Goal: Task Accomplishment & Management: Manage account settings

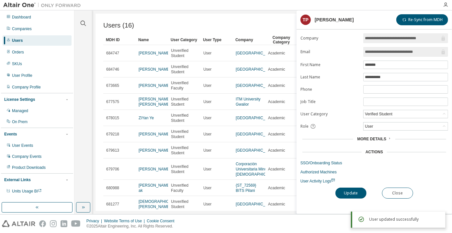
scroll to position [83, 0]
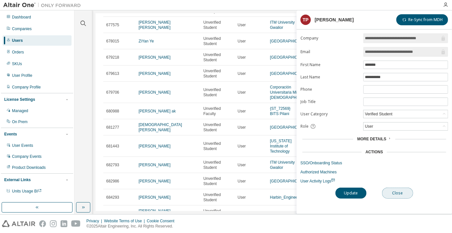
click at [241, 134] on button "Close" at bounding box center [397, 193] width 31 height 11
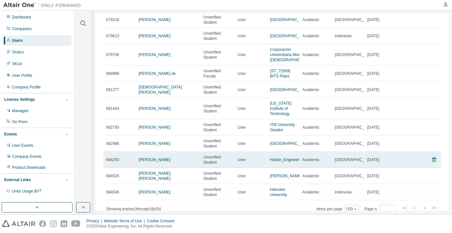
scroll to position [149, 0]
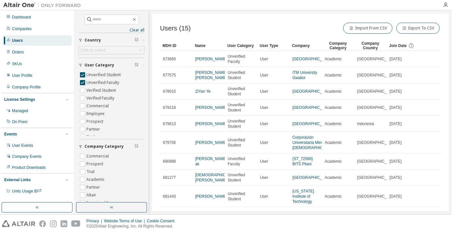
scroll to position [42, 0]
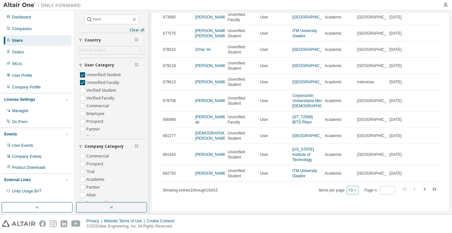
click at [350, 189] on button "10" at bounding box center [353, 190] width 9 height 5
click at [346, 180] on div "100" at bounding box center [351, 181] width 52 height 8
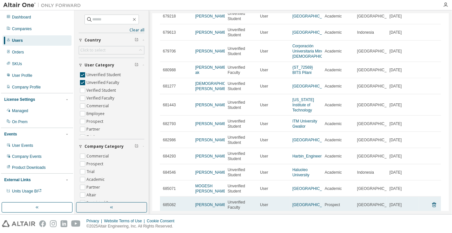
scroll to position [128, 0]
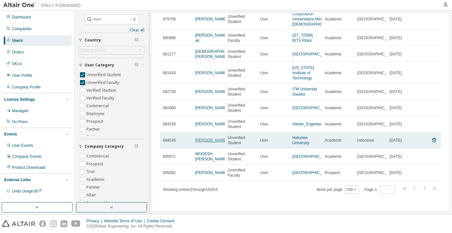
click at [204, 138] on link "[PERSON_NAME]" at bounding box center [211, 140] width 32 height 5
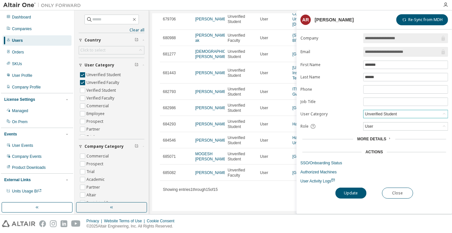
click at [370, 114] on div "Unverified Student" at bounding box center [381, 114] width 34 height 7
click at [380, 130] on li "Verified Student" at bounding box center [405, 129] width 83 height 8
click at [353, 193] on button "Update" at bounding box center [351, 193] width 31 height 11
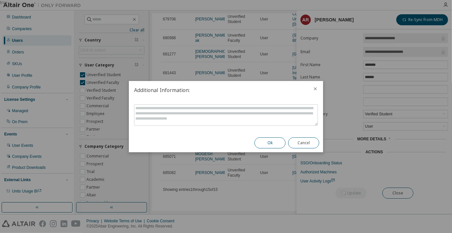
click at [272, 143] on button "Ok" at bounding box center [270, 142] width 31 height 11
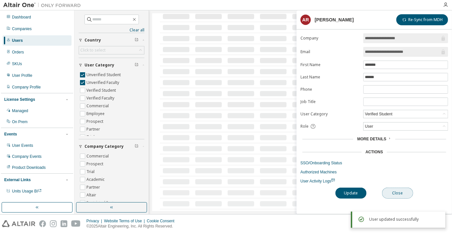
click at [395, 189] on button "Close" at bounding box center [397, 193] width 31 height 11
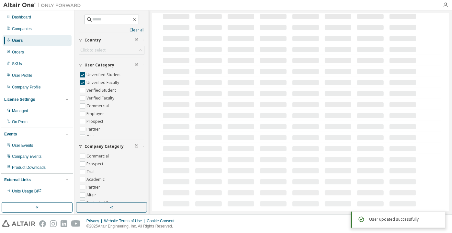
scroll to position [112, 0]
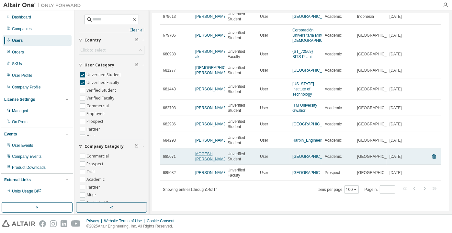
click at [203, 153] on link "MOGESH [PERSON_NAME]" at bounding box center [211, 157] width 32 height 10
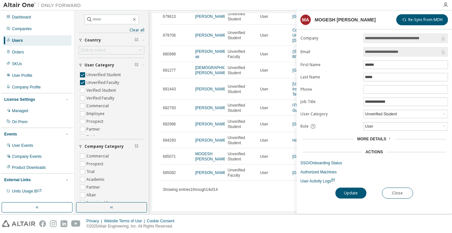
drag, startPoint x: 417, startPoint y: 50, endPoint x: 392, endPoint y: 54, distance: 25.7
click at [392, 54] on input "**********" at bounding box center [402, 52] width 75 height 6
click at [400, 190] on button "Close" at bounding box center [397, 193] width 31 height 11
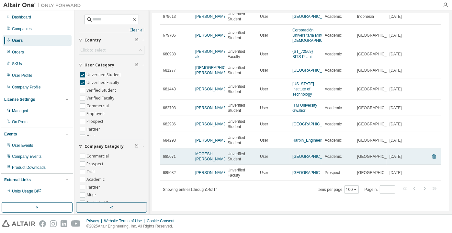
click at [432, 155] on icon at bounding box center [435, 157] width 6 height 8
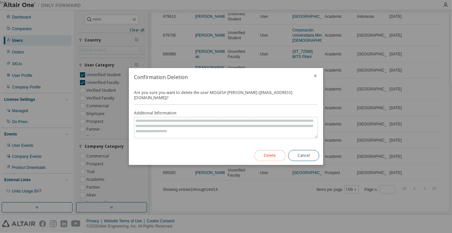
click at [271, 150] on button "Delete" at bounding box center [270, 155] width 31 height 11
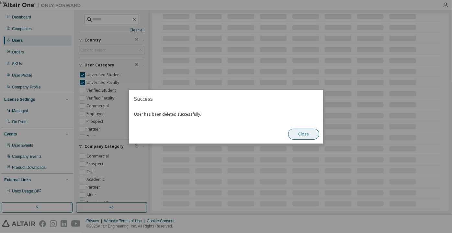
scroll to position [91, 0]
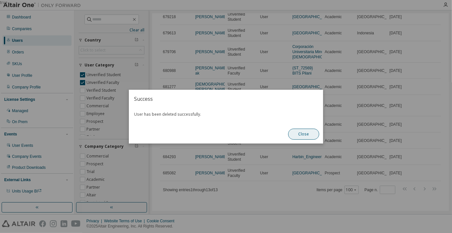
click at [307, 133] on button "Close" at bounding box center [303, 134] width 31 height 11
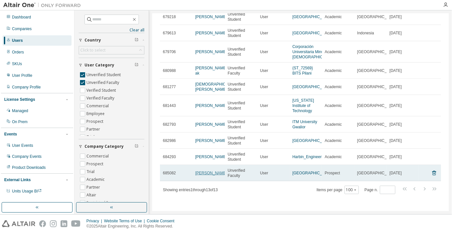
click at [203, 174] on link "[PERSON_NAME]" at bounding box center [211, 173] width 32 height 5
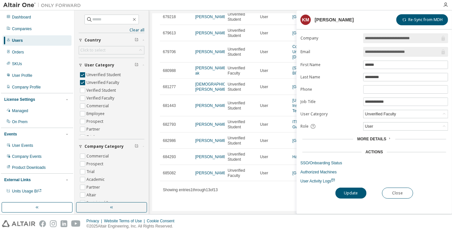
drag, startPoint x: 424, startPoint y: 51, endPoint x: 399, endPoint y: 51, distance: 25.3
click at [399, 51] on input "**********" at bounding box center [402, 52] width 75 height 6
click at [398, 194] on button "Close" at bounding box center [397, 193] width 31 height 11
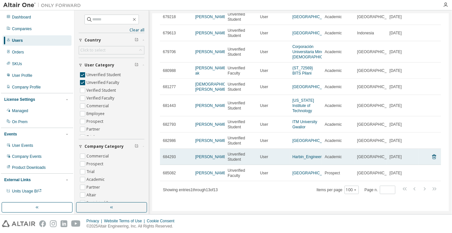
scroll to position [61, 0]
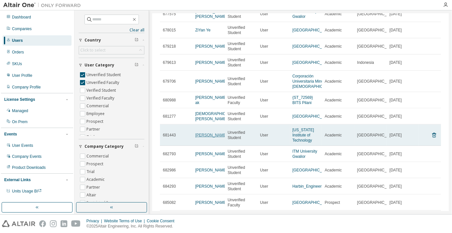
click at [213, 135] on link "[PERSON_NAME]" at bounding box center [211, 135] width 32 height 5
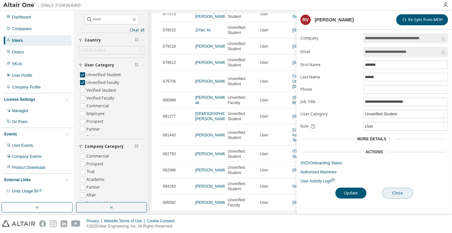
click at [397, 189] on button "Close" at bounding box center [397, 193] width 31 height 11
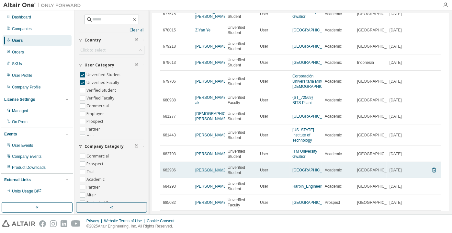
click at [206, 172] on link "[PERSON_NAME]" at bounding box center [211, 170] width 32 height 5
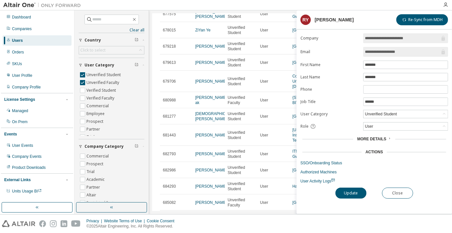
drag, startPoint x: 407, startPoint y: 49, endPoint x: 385, endPoint y: 50, distance: 22.1
click at [385, 50] on input "**********" at bounding box center [402, 52] width 75 height 6
click at [400, 50] on input "**********" at bounding box center [402, 52] width 75 height 6
drag, startPoint x: 400, startPoint y: 51, endPoint x: 384, endPoint y: 50, distance: 15.6
click at [384, 50] on input "**********" at bounding box center [402, 52] width 75 height 6
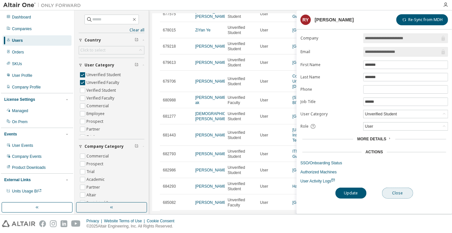
click at [401, 192] on button "Close" at bounding box center [397, 193] width 31 height 11
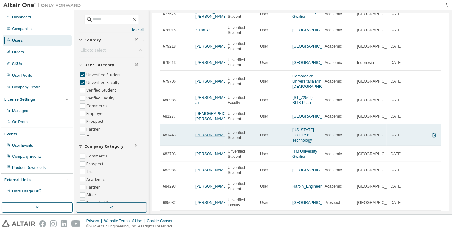
click at [206, 133] on link "[PERSON_NAME]" at bounding box center [211, 135] width 32 height 5
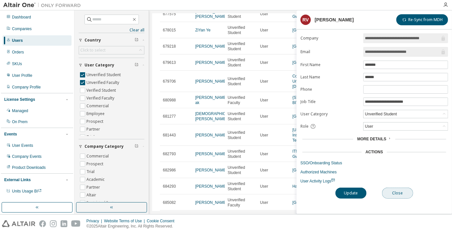
click at [405, 189] on button "Close" at bounding box center [397, 193] width 31 height 11
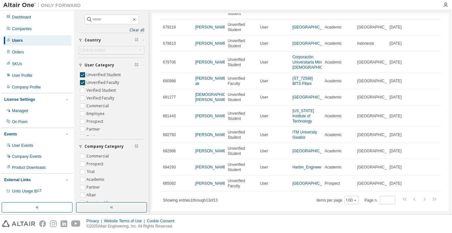
scroll to position [91, 0]
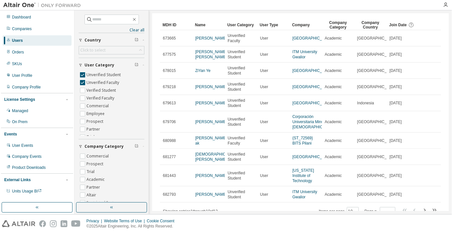
scroll to position [42, 0]
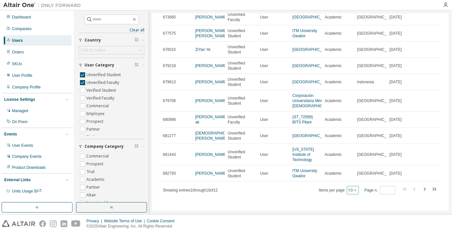
click at [354, 191] on icon "button" at bounding box center [356, 190] width 4 height 4
click at [348, 183] on div "100" at bounding box center [351, 181] width 52 height 8
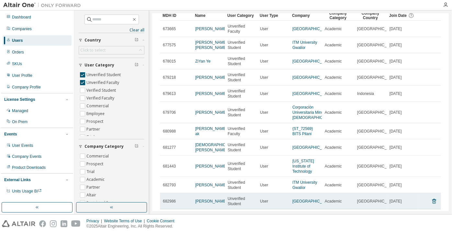
scroll to position [74, 0]
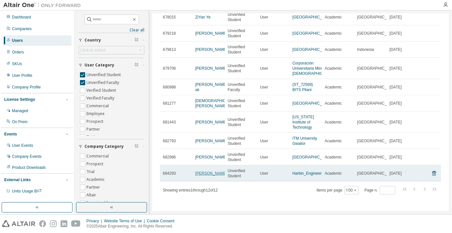
click at [202, 171] on link "[PERSON_NAME]" at bounding box center [211, 173] width 32 height 5
